Goal: Information Seeking & Learning: Learn about a topic

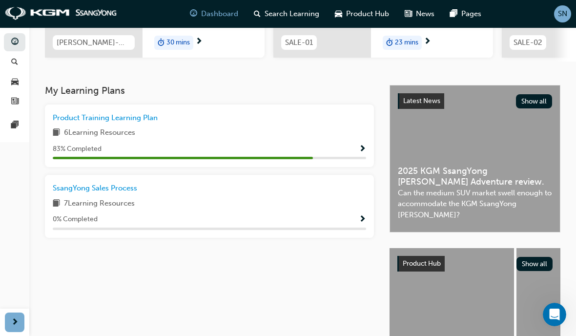
click at [361, 146] on span "Show Progress" at bounding box center [362, 149] width 7 height 9
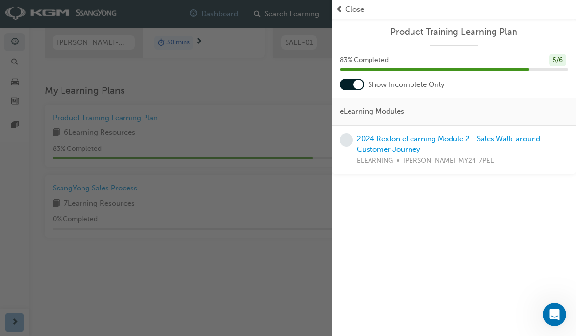
click at [393, 139] on link "2024 Rexton eLearning Module 2 - Sales Walk-around Customer Journey" at bounding box center [449, 144] width 184 height 20
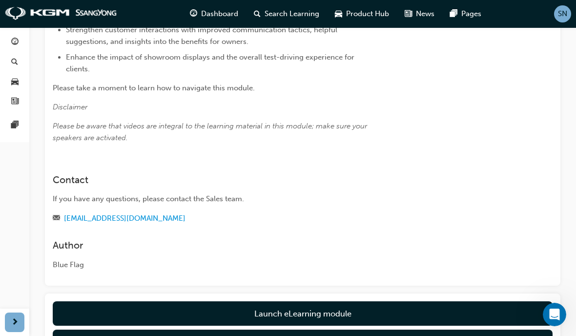
scroll to position [261, 0]
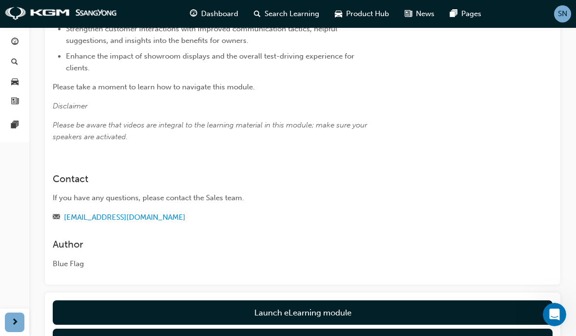
click at [386, 312] on link "Launch eLearning module" at bounding box center [303, 312] width 500 height 24
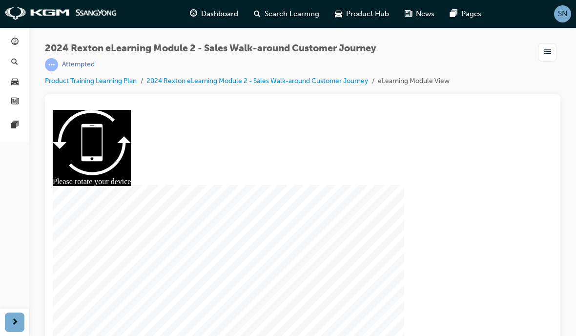
click at [304, 243] on div at bounding box center [303, 228] width 448 height 237
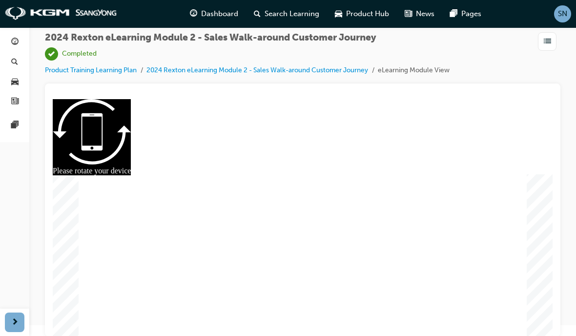
click at [13, 35] on link "button" at bounding box center [14, 42] width 21 height 18
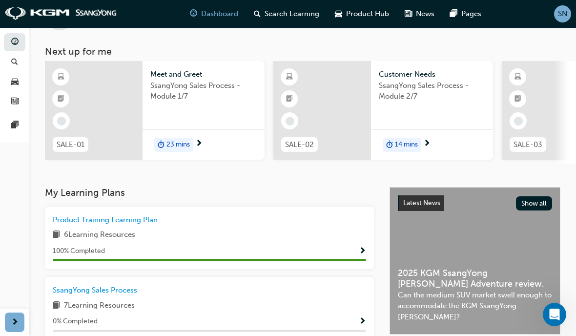
scroll to position [45, 0]
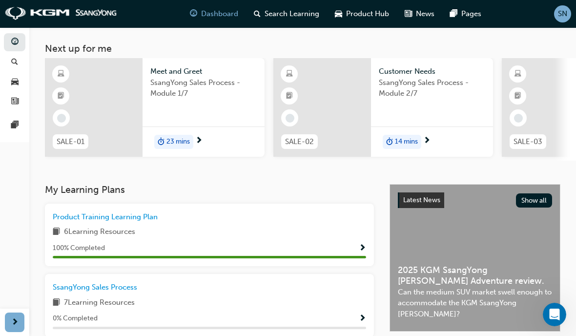
click at [351, 318] on div "0 % Completed" at bounding box center [210, 319] width 314 height 12
click at [360, 320] on span "Show Progress" at bounding box center [362, 319] width 7 height 9
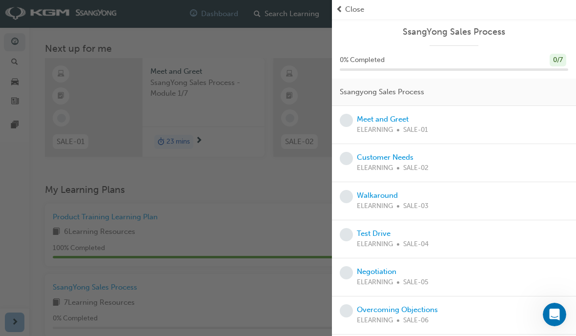
click at [399, 129] on div at bounding box center [398, 130] width 2 height 2
click at [386, 122] on link "Meet and Greet" at bounding box center [383, 119] width 52 height 9
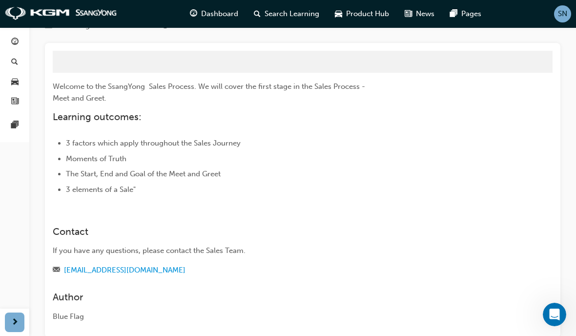
scroll to position [84, 0]
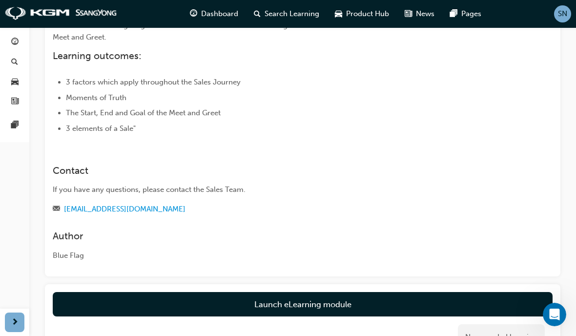
click at [218, 307] on link "Launch eLearning module" at bounding box center [303, 304] width 500 height 24
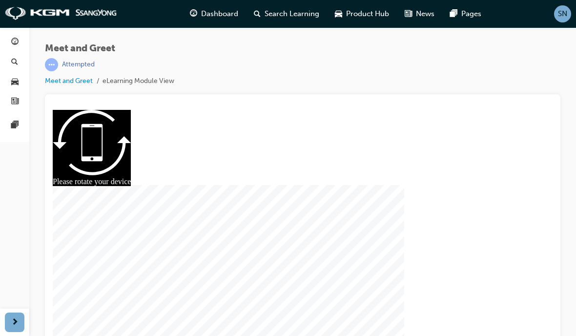
click at [294, 231] on div at bounding box center [303, 228] width 448 height 237
